Goal: Use online tool/utility: Use online tool/utility

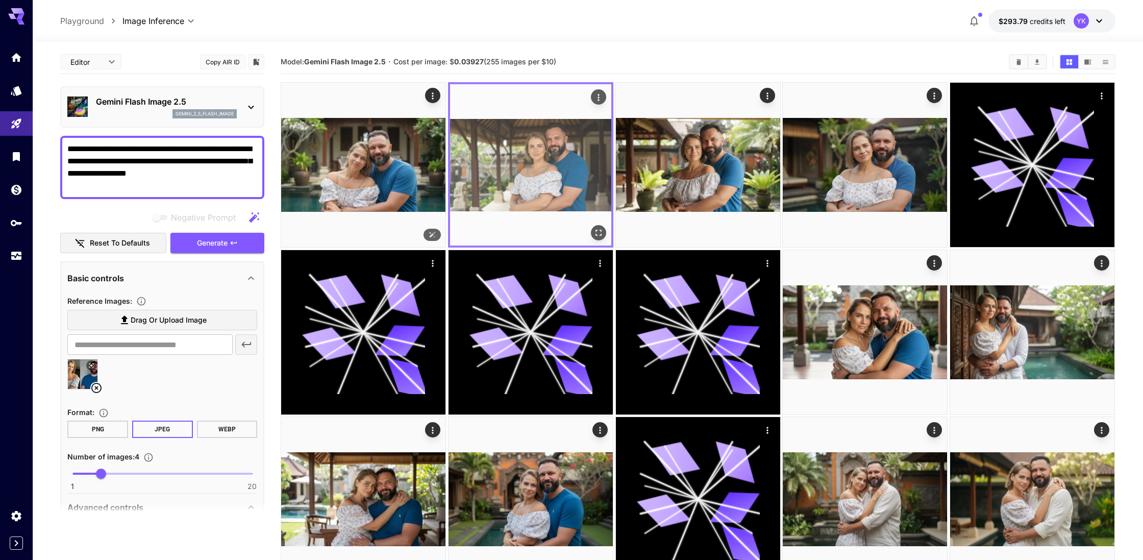
scroll to position [242, 0]
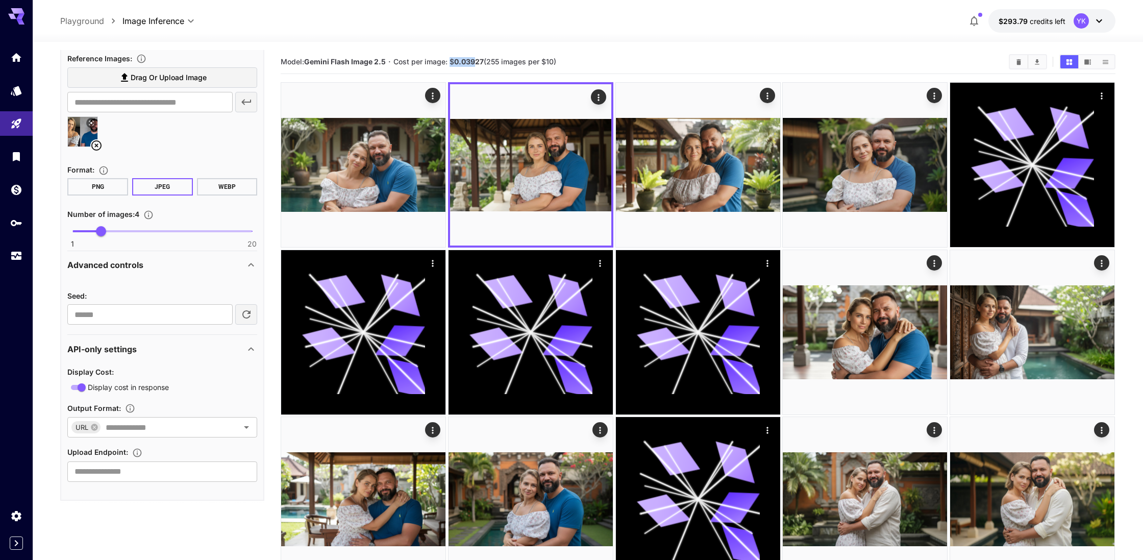
drag, startPoint x: 475, startPoint y: 62, endPoint x: 450, endPoint y: 62, distance: 25.0
click at [450, 62] on span "Cost per image: $ 0.03927 (255 images per $10)" at bounding box center [474, 61] width 163 height 9
copy span "$ 0.039"
click at [97, 146] on icon at bounding box center [96, 145] width 10 height 10
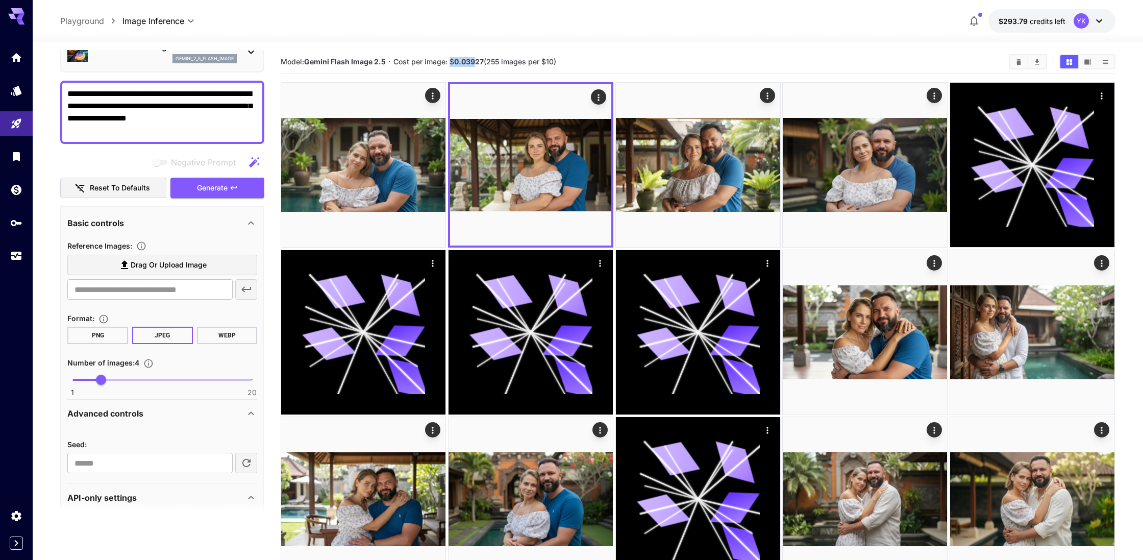
scroll to position [0, 0]
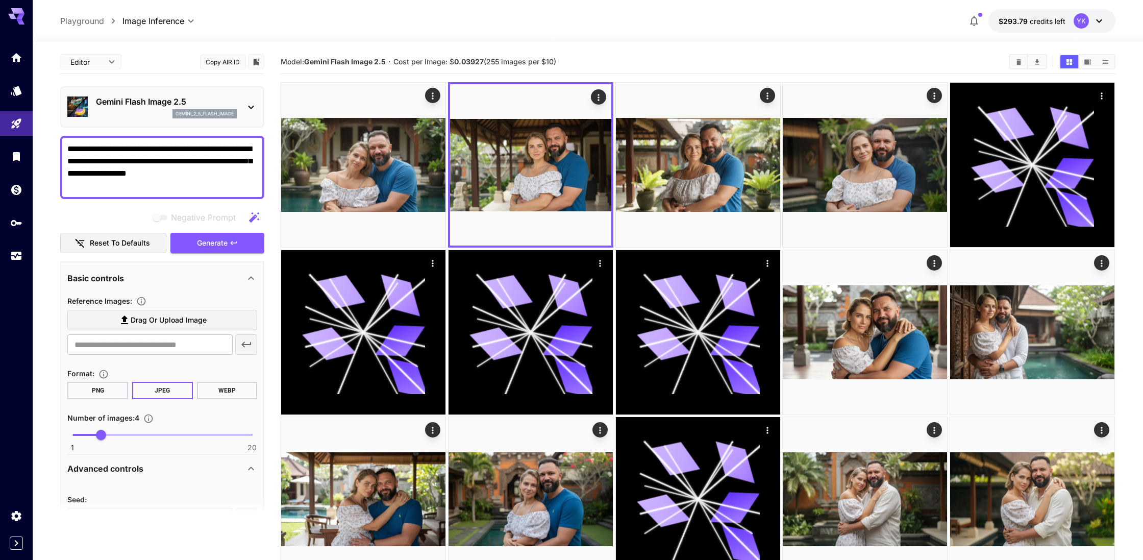
click at [130, 107] on p "Gemini Flash Image 2.5" at bounding box center [166, 101] width 141 height 12
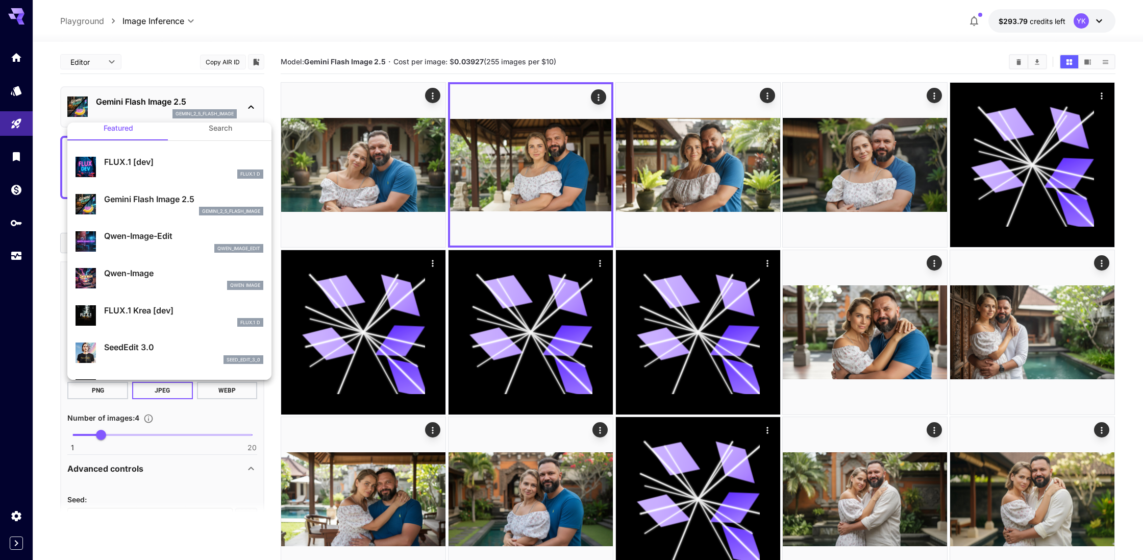
scroll to position [13, 0]
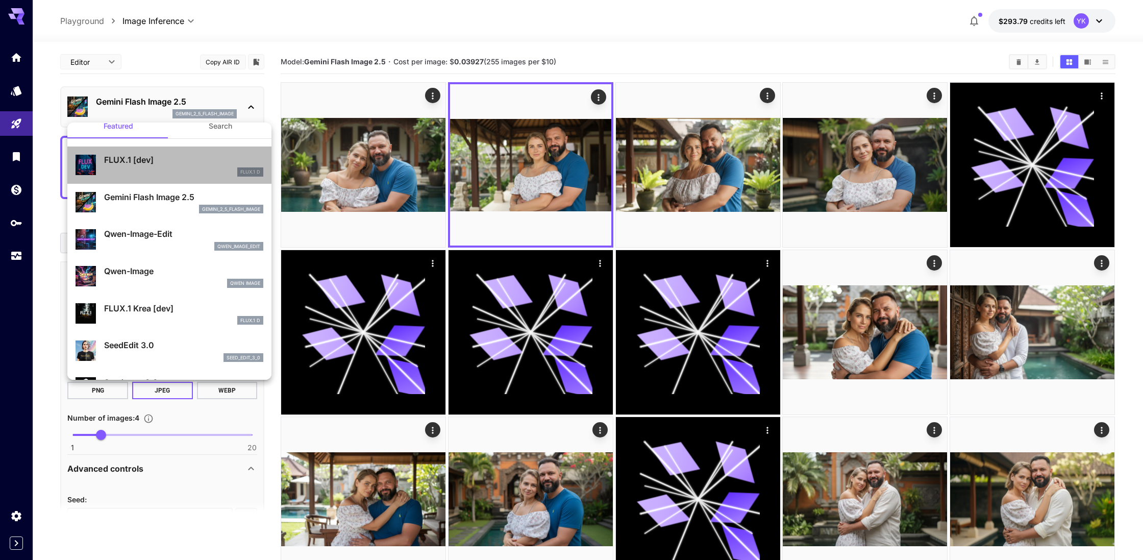
click at [142, 168] on div "FLUX.1 D" at bounding box center [183, 171] width 159 height 9
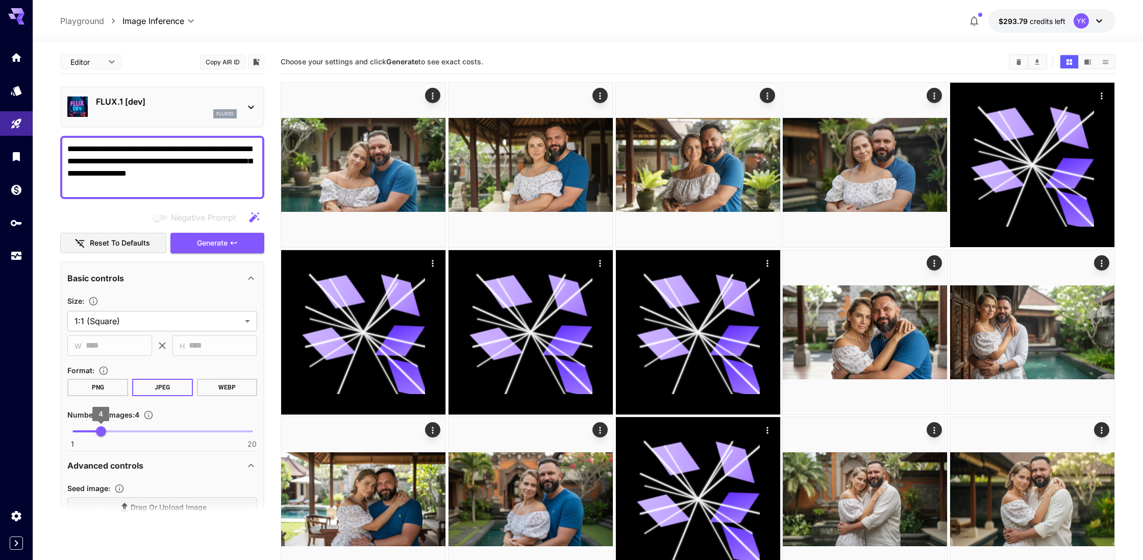
click at [96, 433] on span "4" at bounding box center [101, 431] width 10 height 10
type input "*"
click at [141, 176] on textarea "**********" at bounding box center [162, 167] width 190 height 49
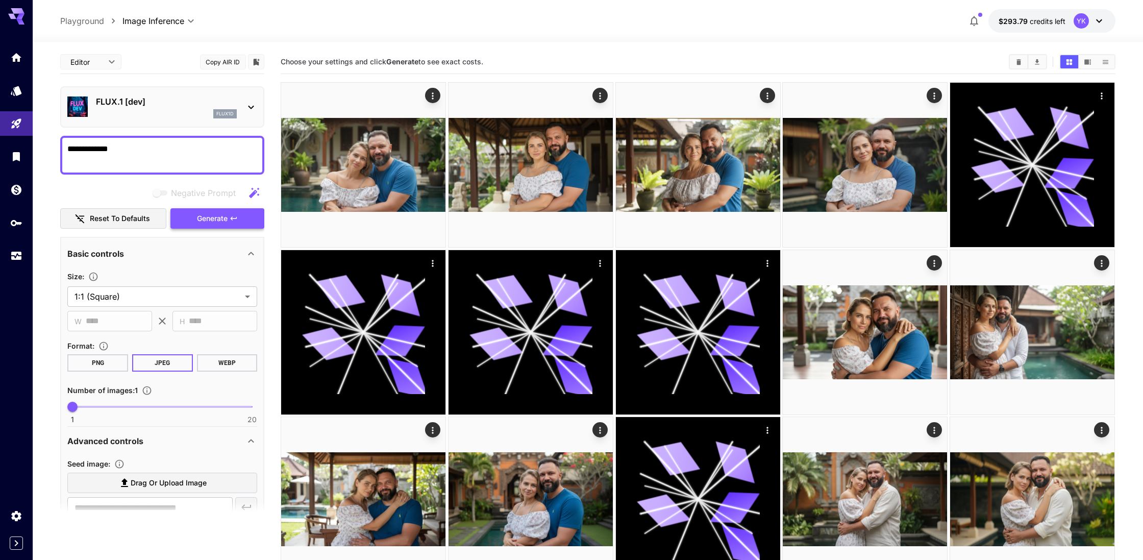
type textarea "**********"
click at [218, 218] on span "Generate" at bounding box center [212, 218] width 31 height 13
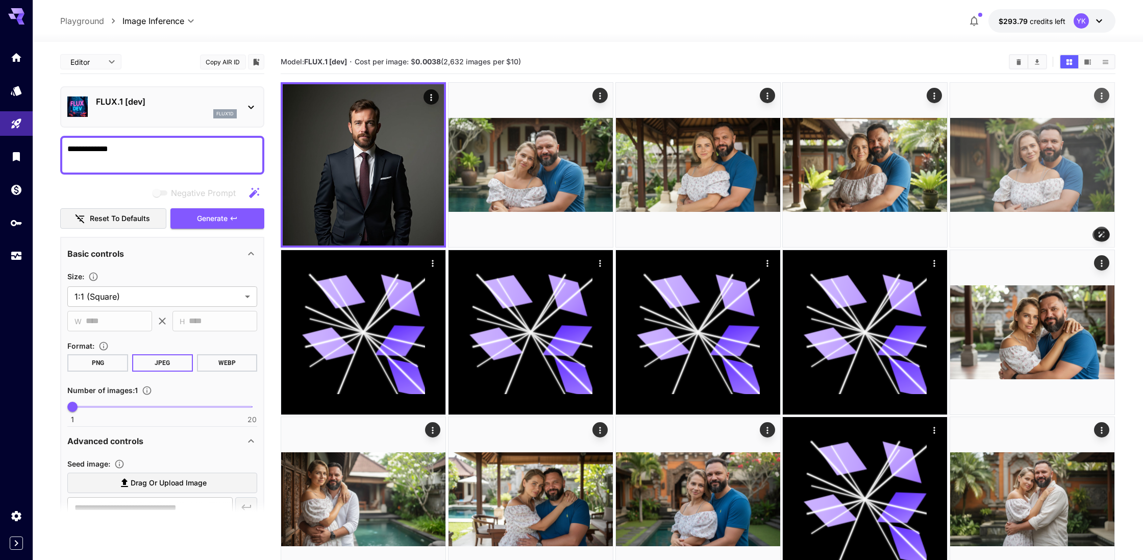
click at [1018, 175] on img at bounding box center [1032, 165] width 164 height 164
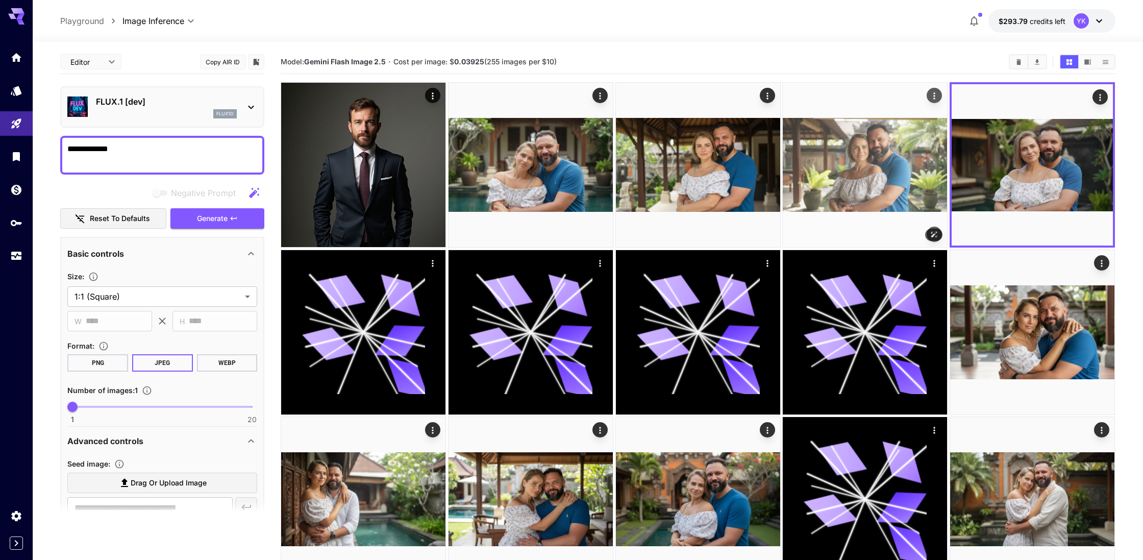
click at [871, 170] on img at bounding box center [865, 165] width 164 height 164
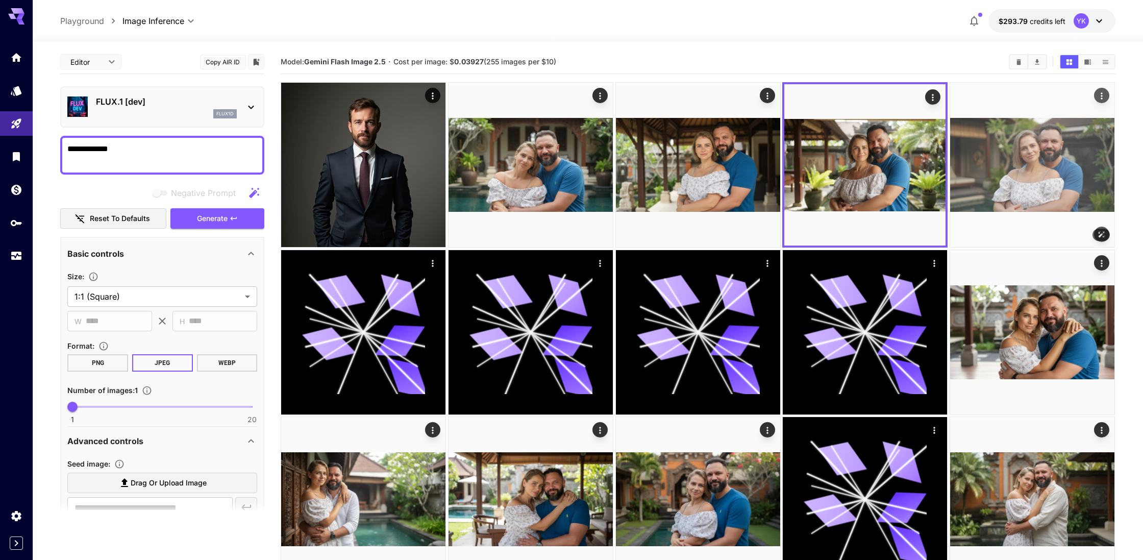
click at [1005, 174] on img at bounding box center [1032, 165] width 164 height 164
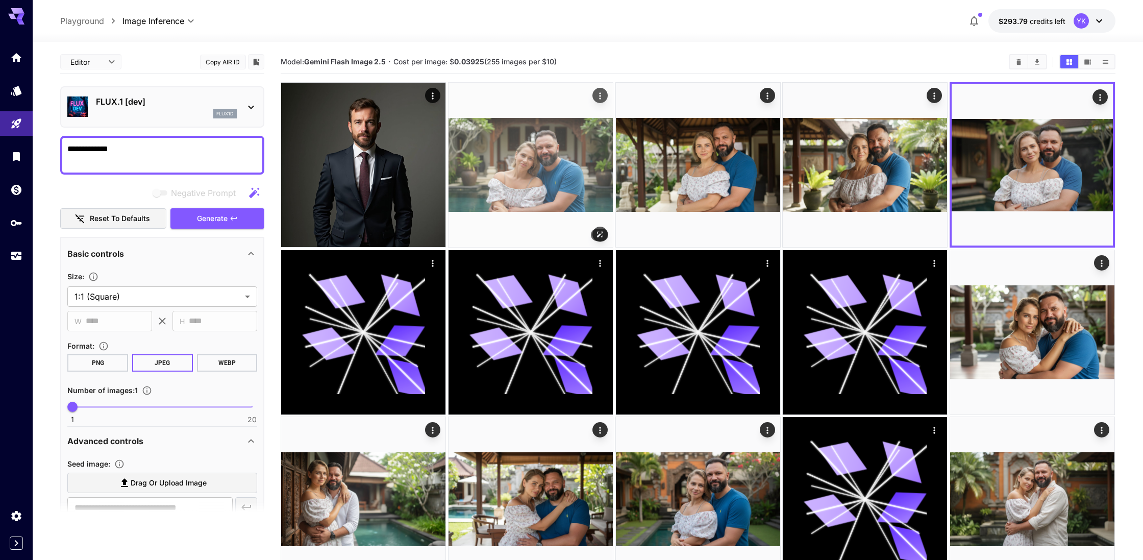
click at [552, 168] on img at bounding box center [531, 165] width 164 height 164
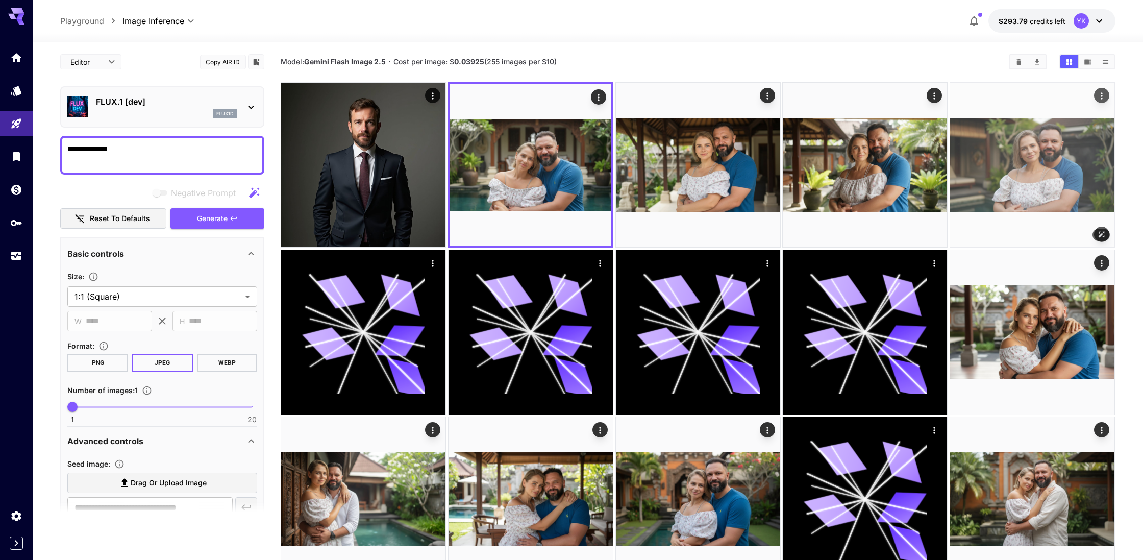
click at [952, 138] on img at bounding box center [1032, 165] width 164 height 164
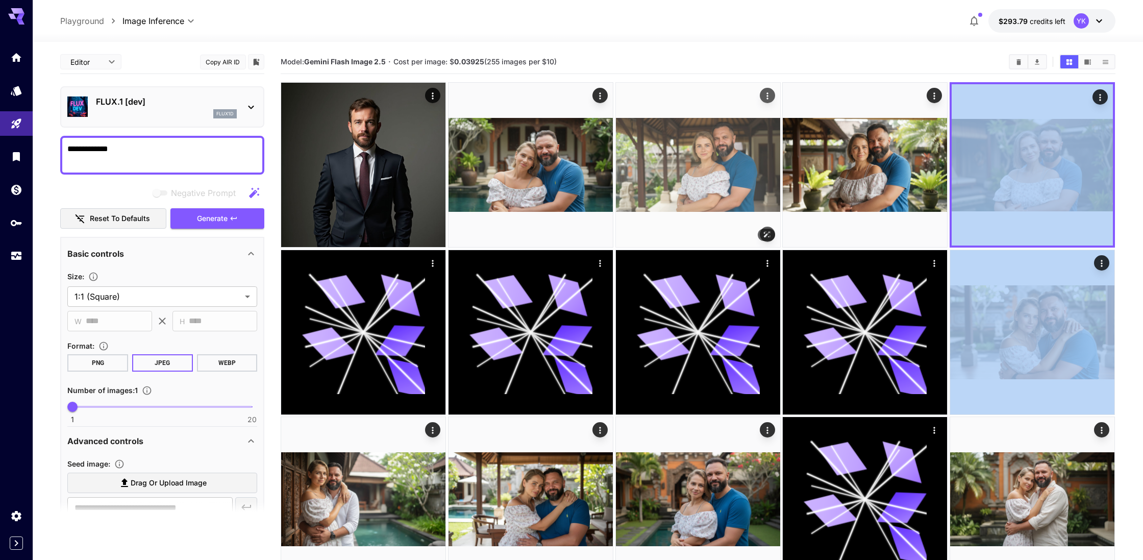
click at [707, 166] on img at bounding box center [698, 165] width 164 height 164
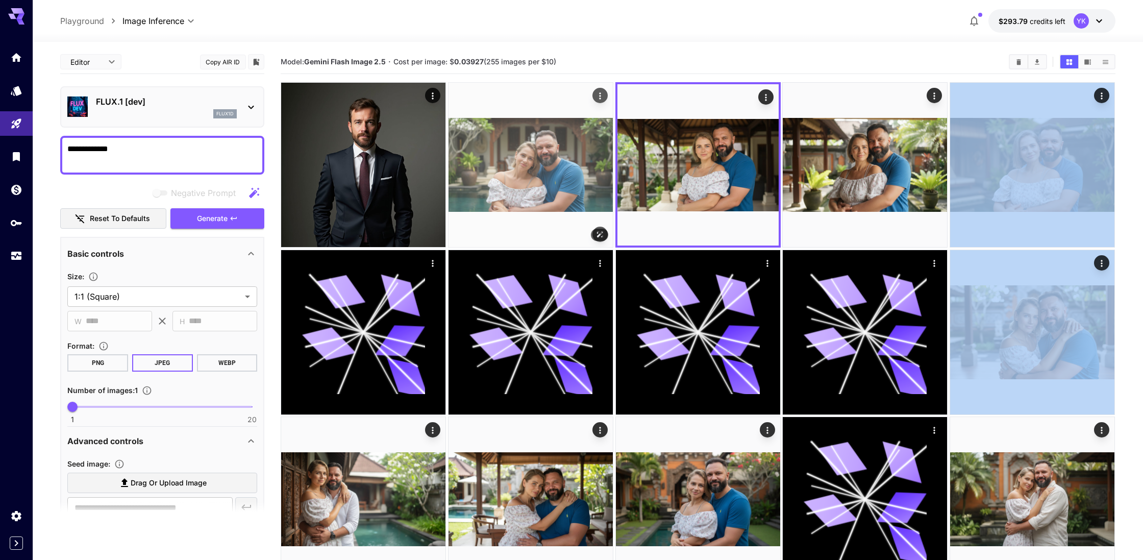
click at [569, 178] on img at bounding box center [531, 165] width 164 height 164
